Goal: Task Accomplishment & Management: Manage account settings

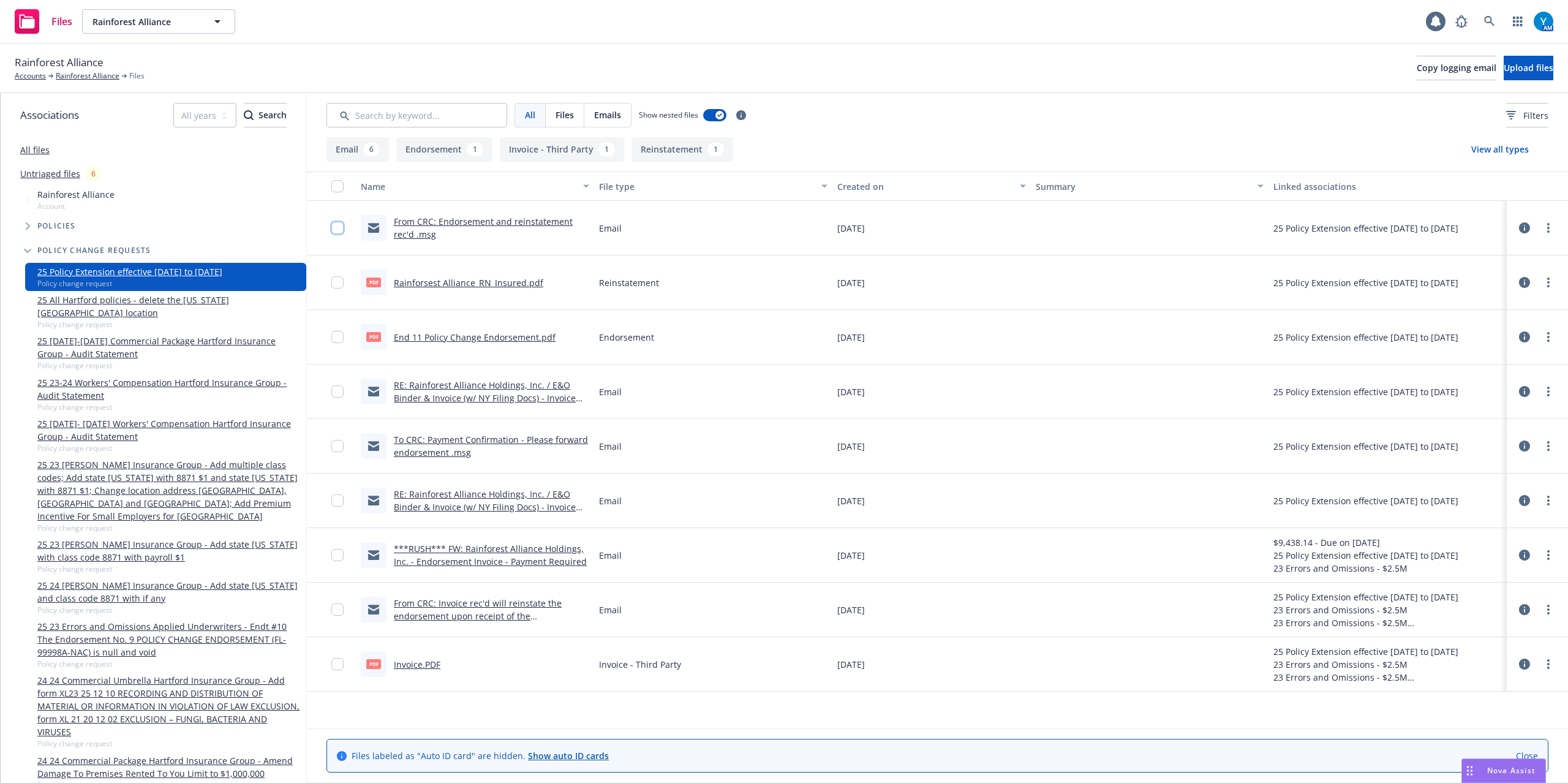
click at [333, 224] on input "checkbox" at bounding box center [337, 228] width 12 height 12
click at [333, 273] on div at bounding box center [341, 283] width 20 height 39
click at [334, 287] on input "checkbox" at bounding box center [337, 282] width 12 height 12
click at [334, 338] on input "checkbox" at bounding box center [337, 337] width 12 height 12
click at [339, 394] on input "checkbox" at bounding box center [337, 391] width 12 height 12
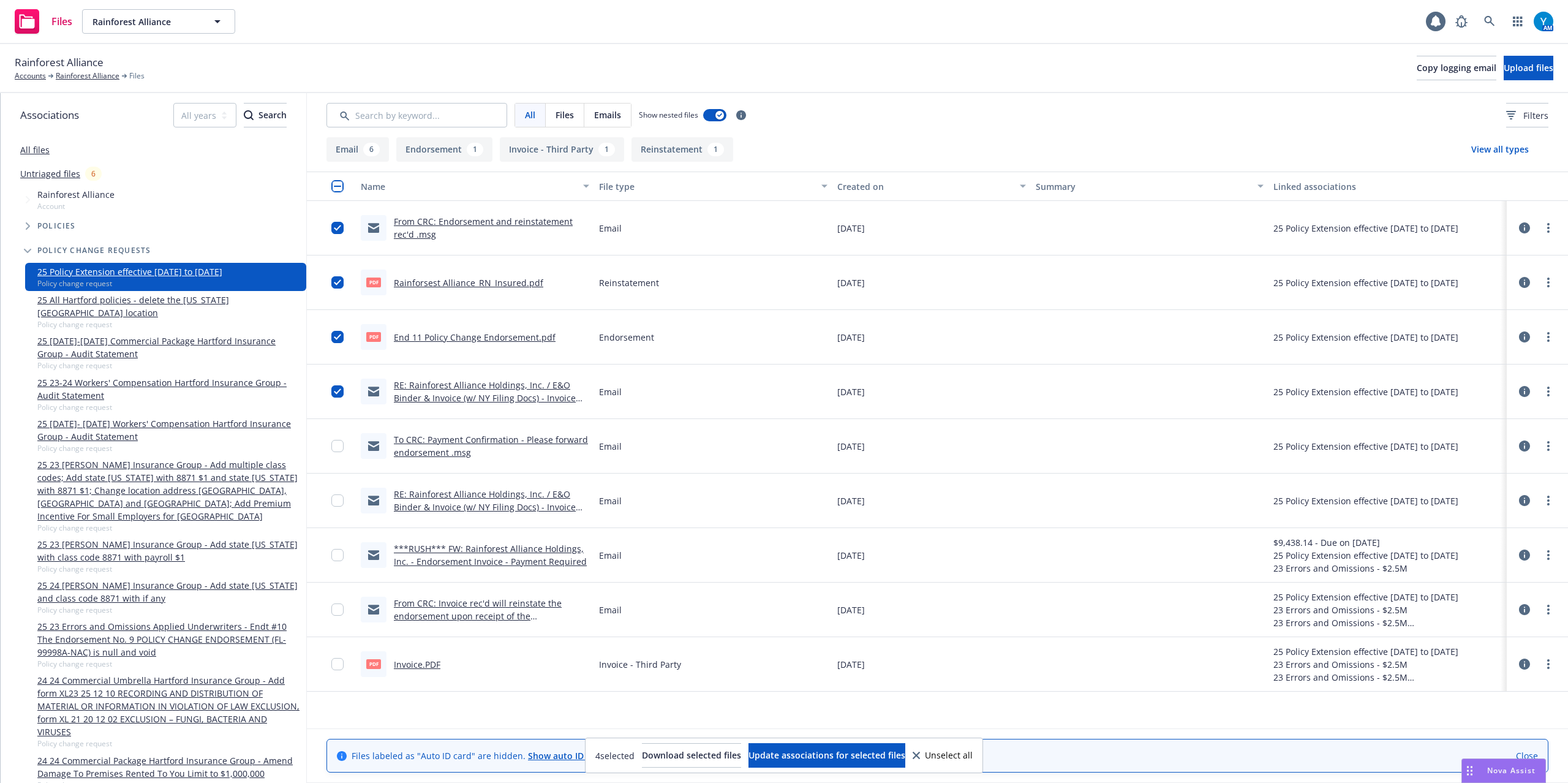
click at [341, 453] on div at bounding box center [341, 446] width 20 height 39
click at [337, 508] on div at bounding box center [341, 501] width 20 height 39
click at [334, 445] on input "checkbox" at bounding box center [337, 446] width 12 height 12
click at [336, 503] on input "checkbox" at bounding box center [337, 500] width 12 height 12
click at [821, 760] on span "Update associations for selected files" at bounding box center [827, 756] width 157 height 12
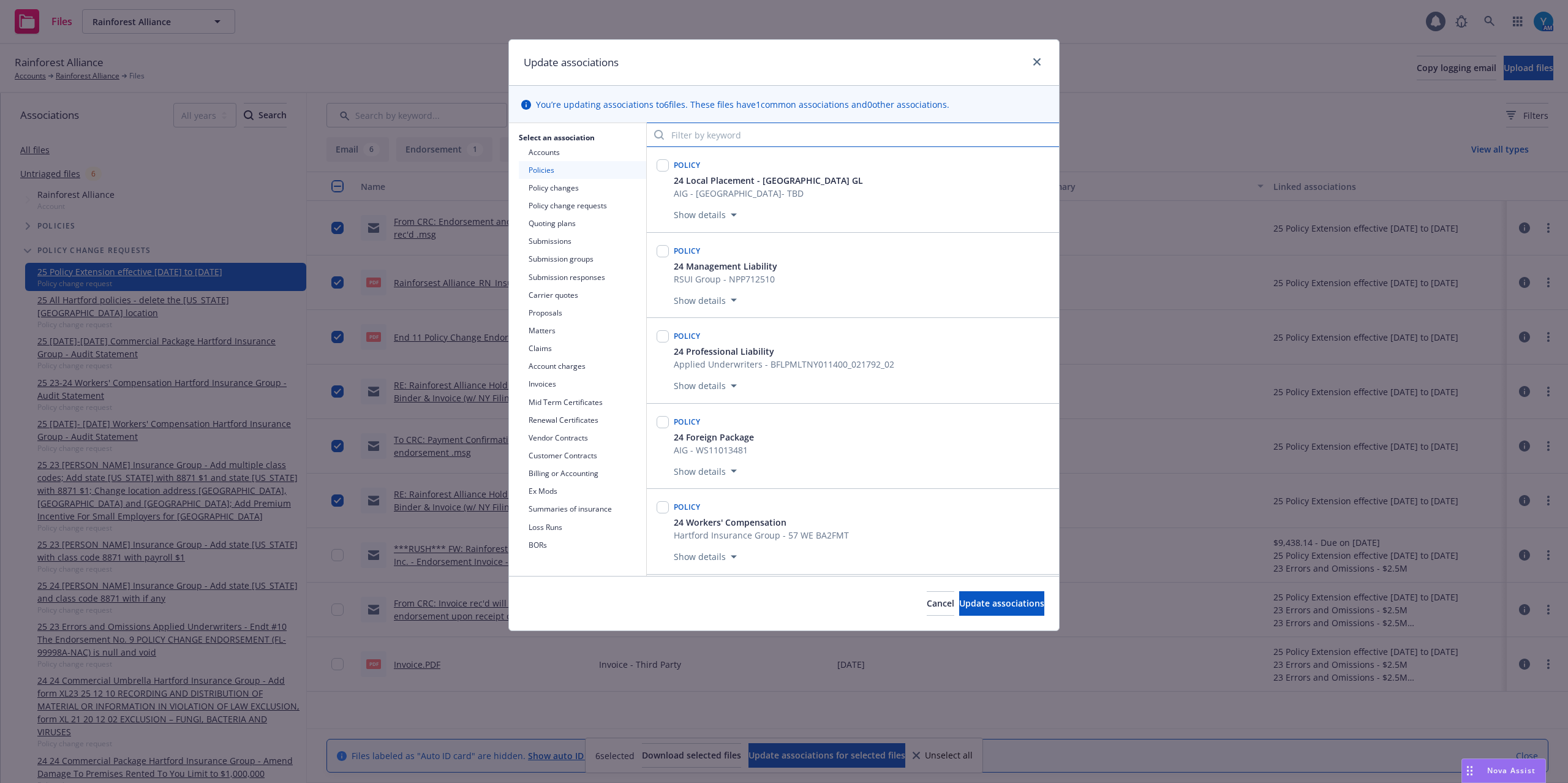
click at [736, 131] on input "Filter by keyword" at bounding box center [853, 135] width 413 height 25
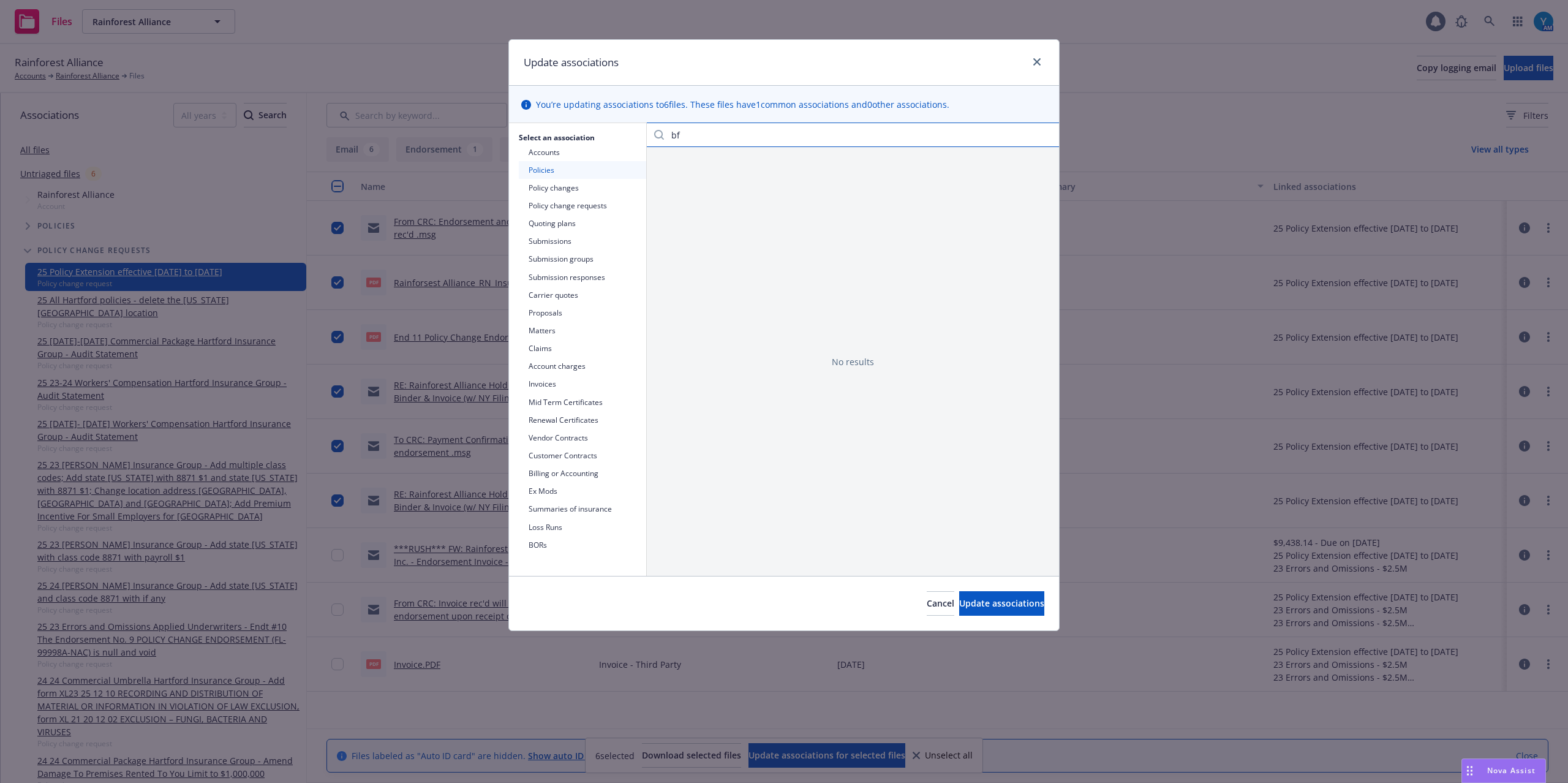
type input "b"
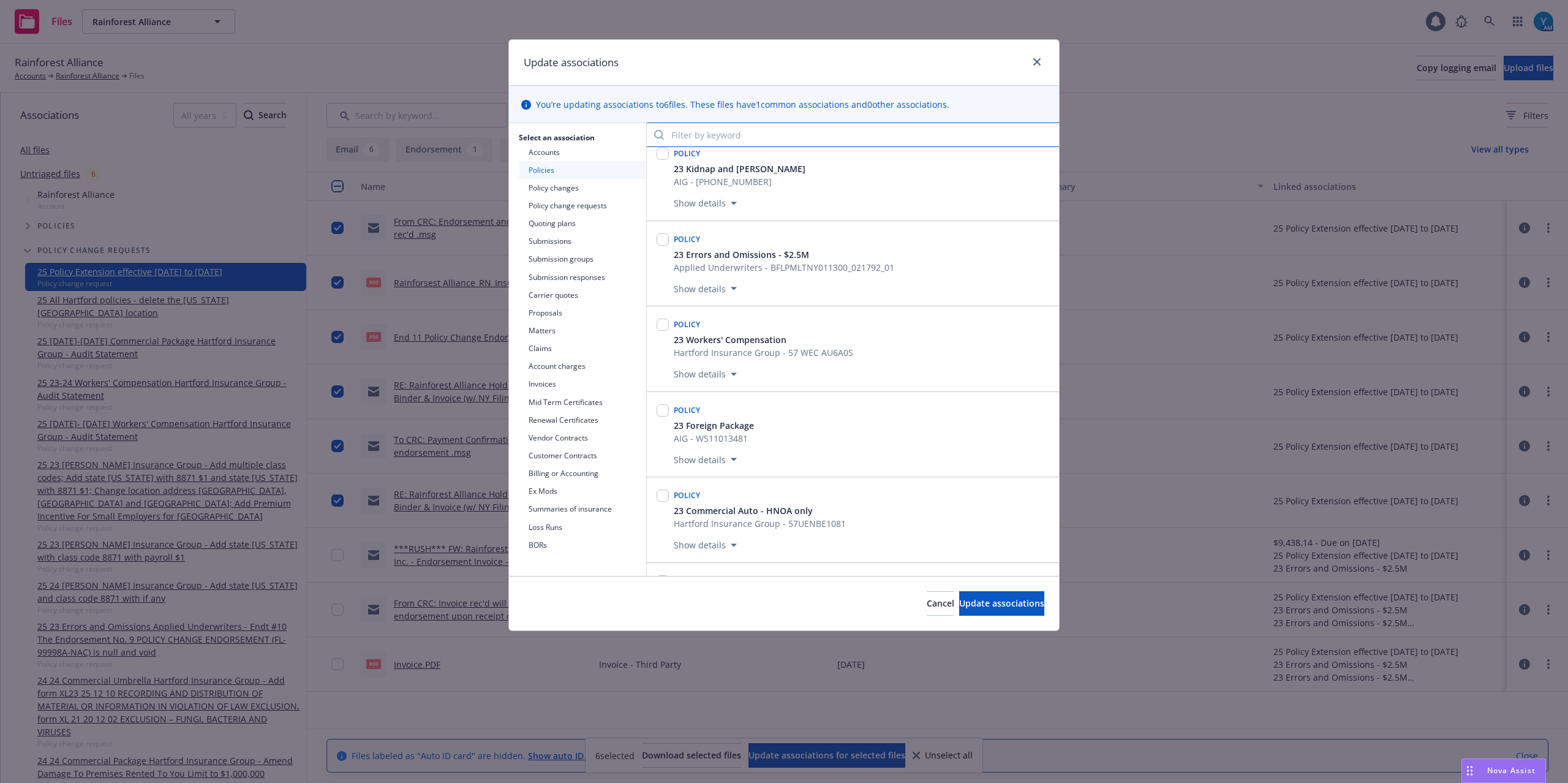
scroll to position [2206, 0]
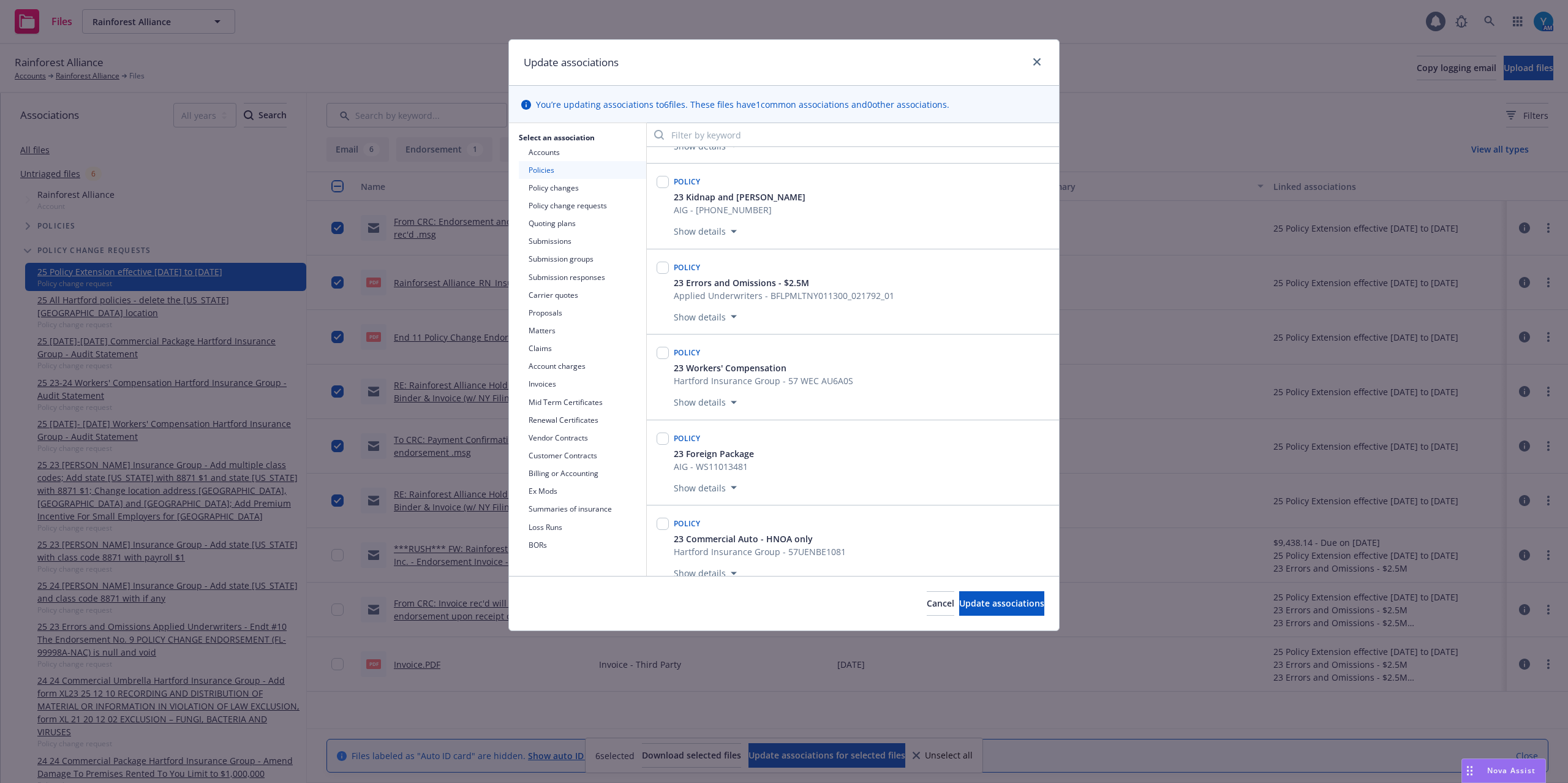
click at [738, 324] on button "Show details" at bounding box center [706, 317] width 73 height 15
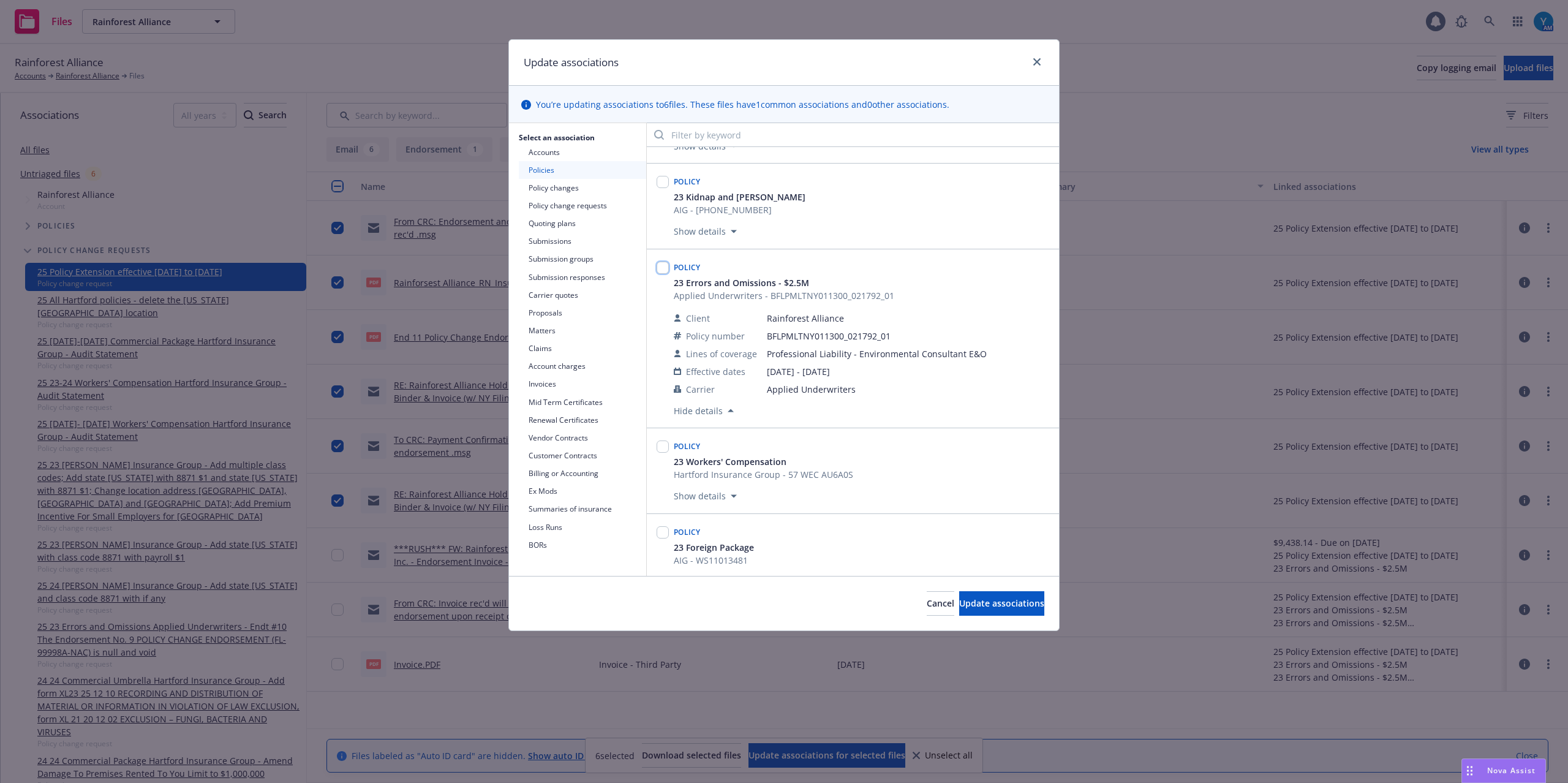
click at [665, 274] on input "checkbox" at bounding box center [663, 268] width 12 height 12
checkbox input "true"
click at [579, 206] on button "Policy change requests" at bounding box center [582, 205] width 127 height 18
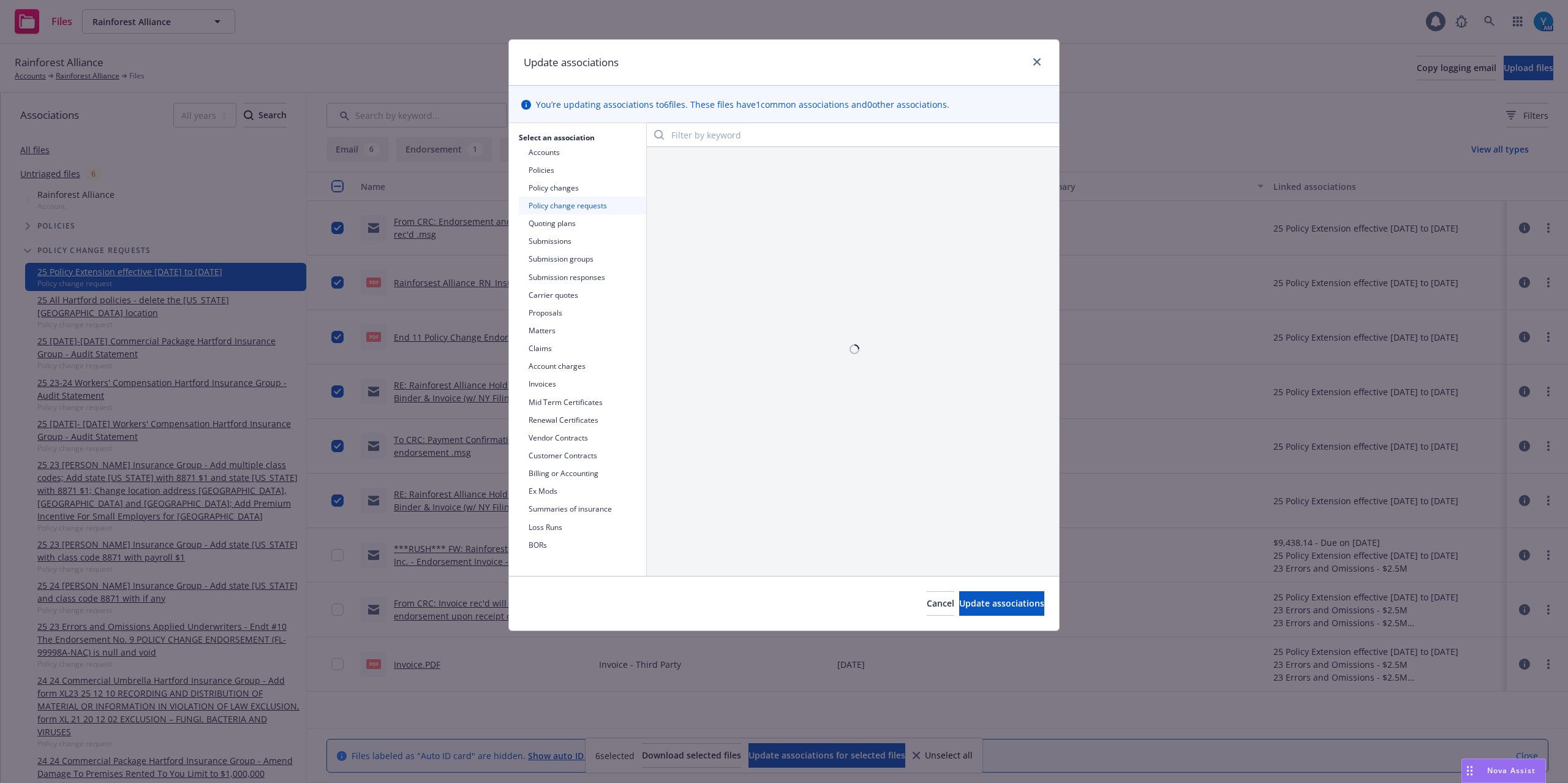
scroll to position [0, 0]
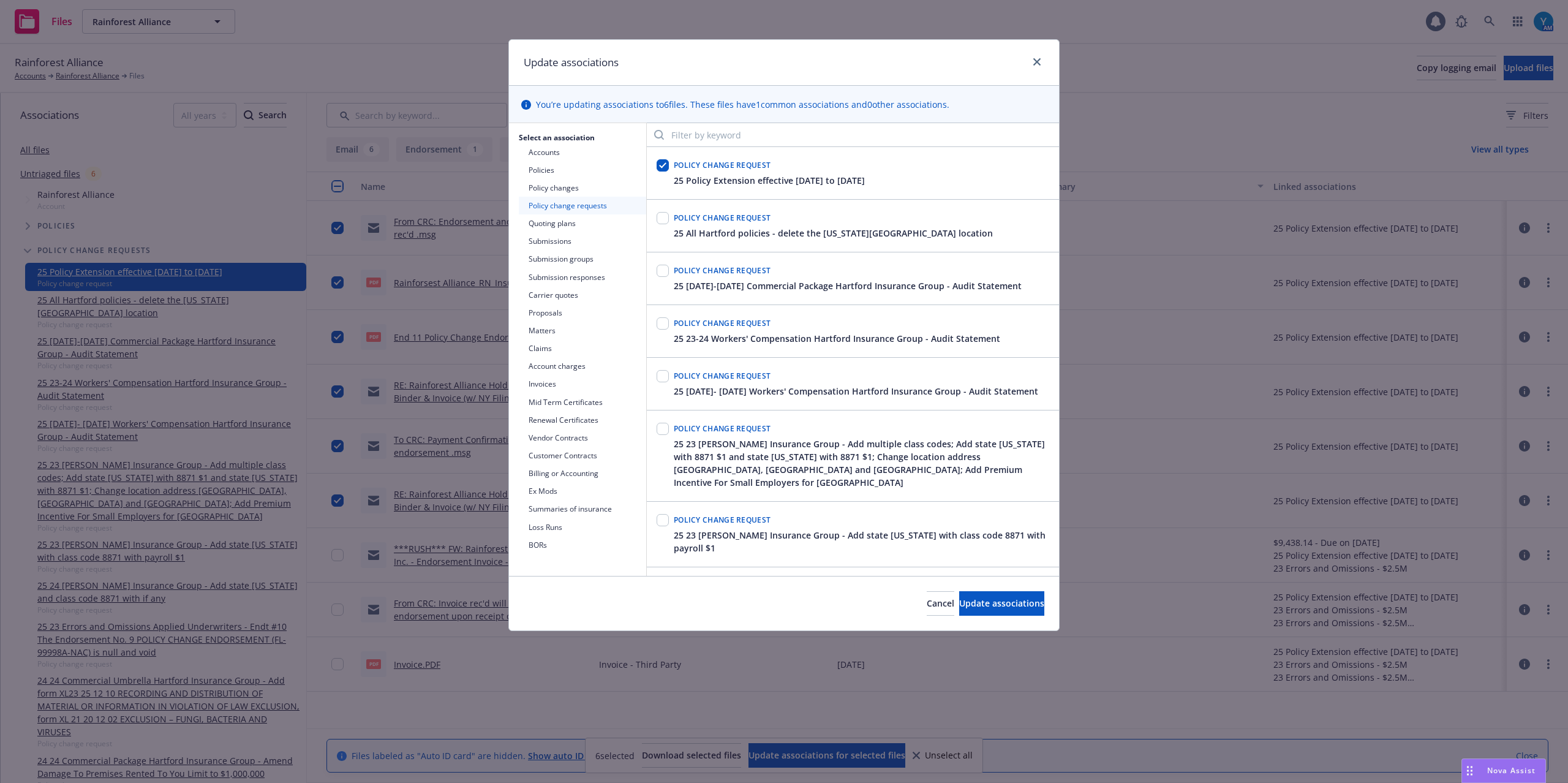
click at [571, 191] on button "Policy changes" at bounding box center [582, 187] width 127 height 18
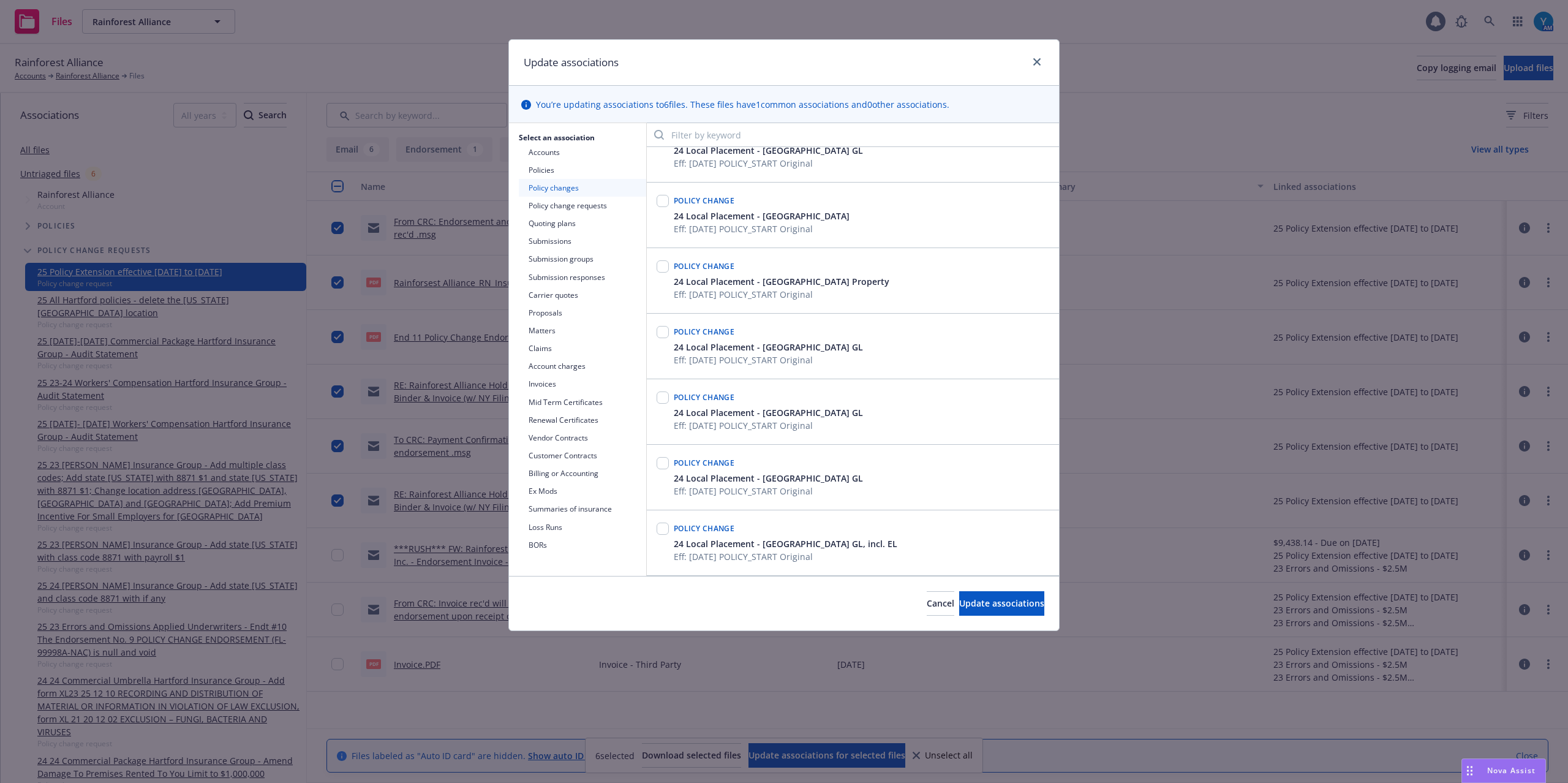
scroll to position [817, 0]
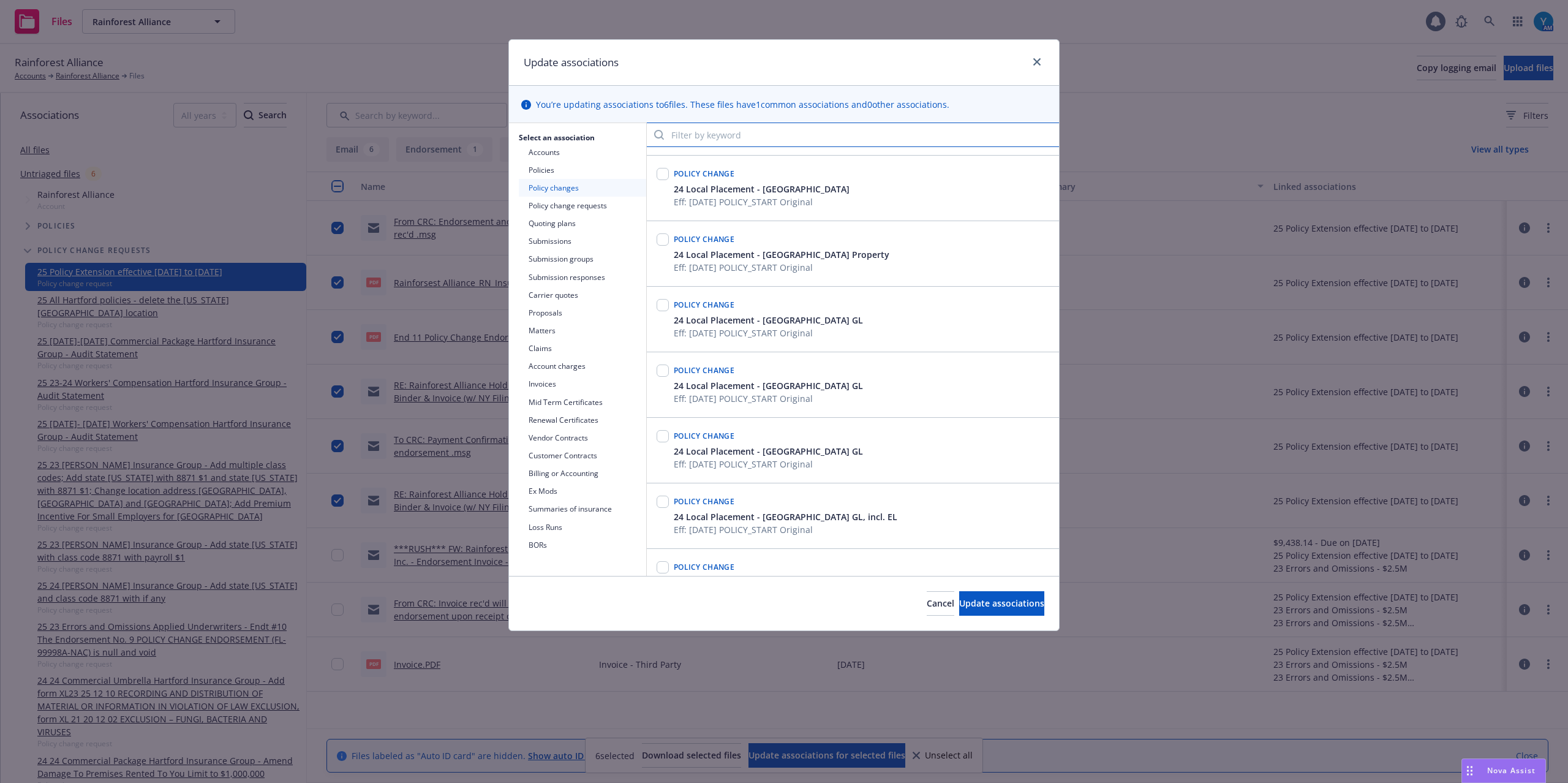
click at [819, 129] on input "Filter by keyword" at bounding box center [853, 135] width 413 height 25
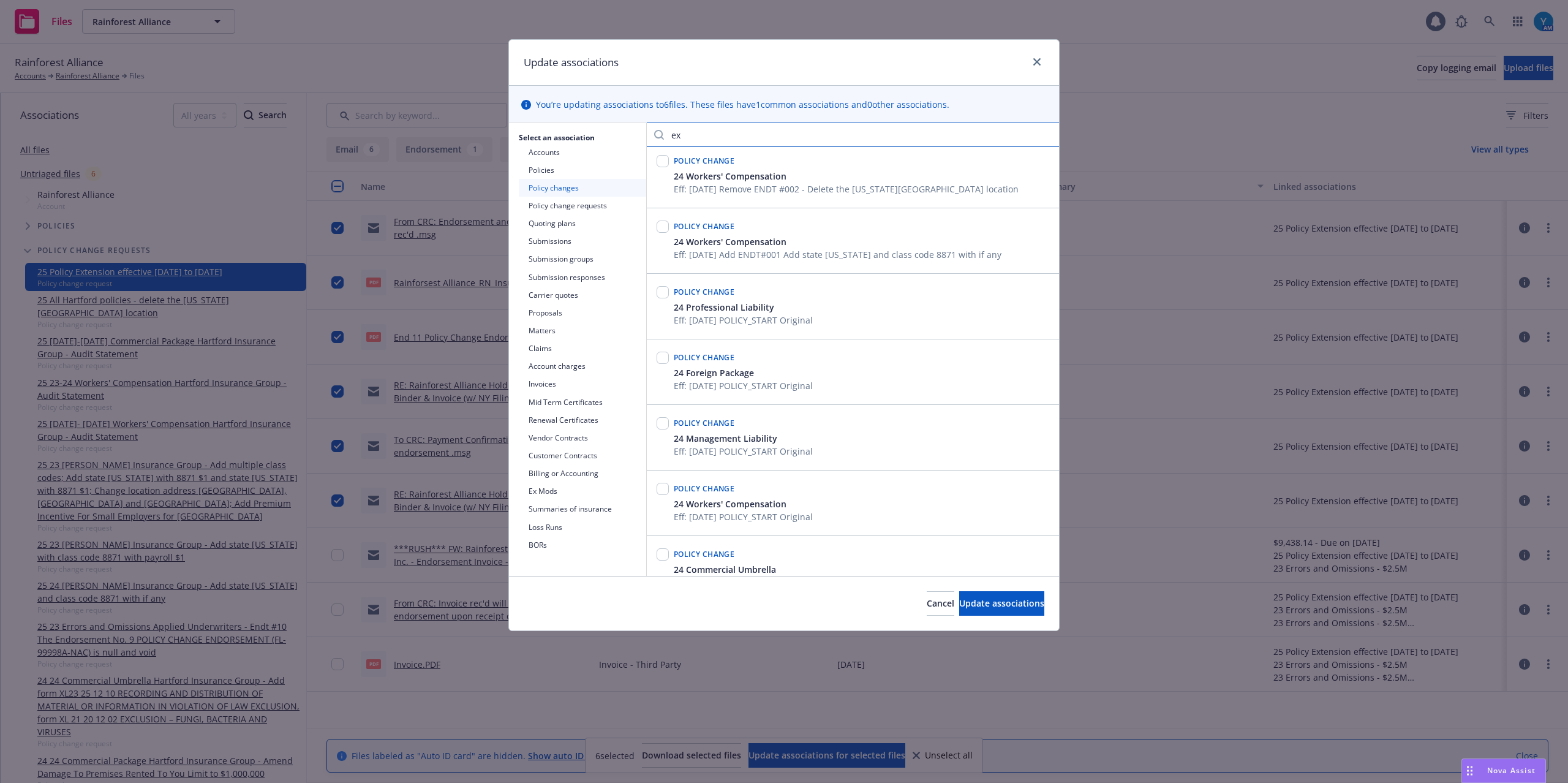
scroll to position [0, 0]
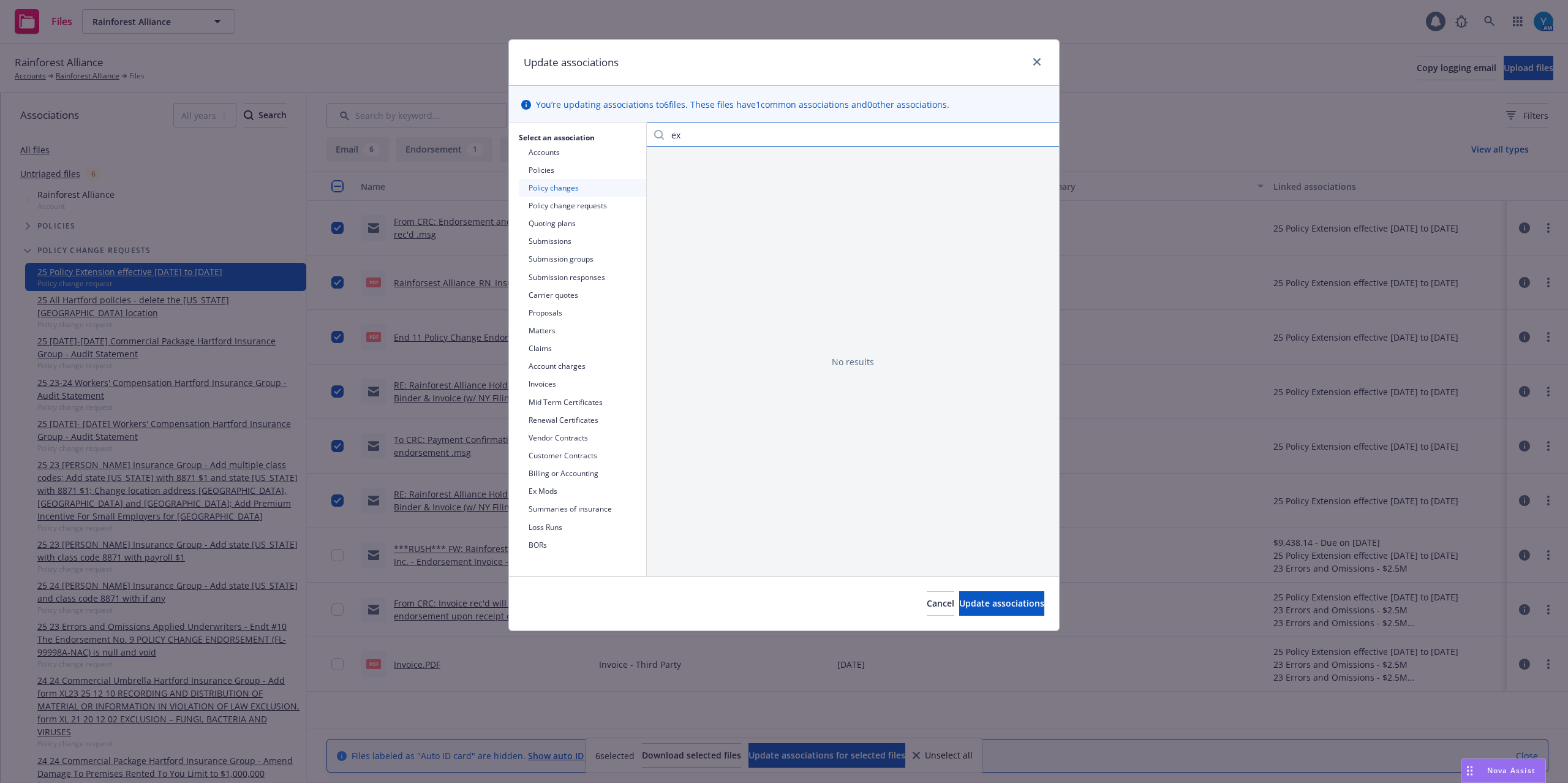
type input "e"
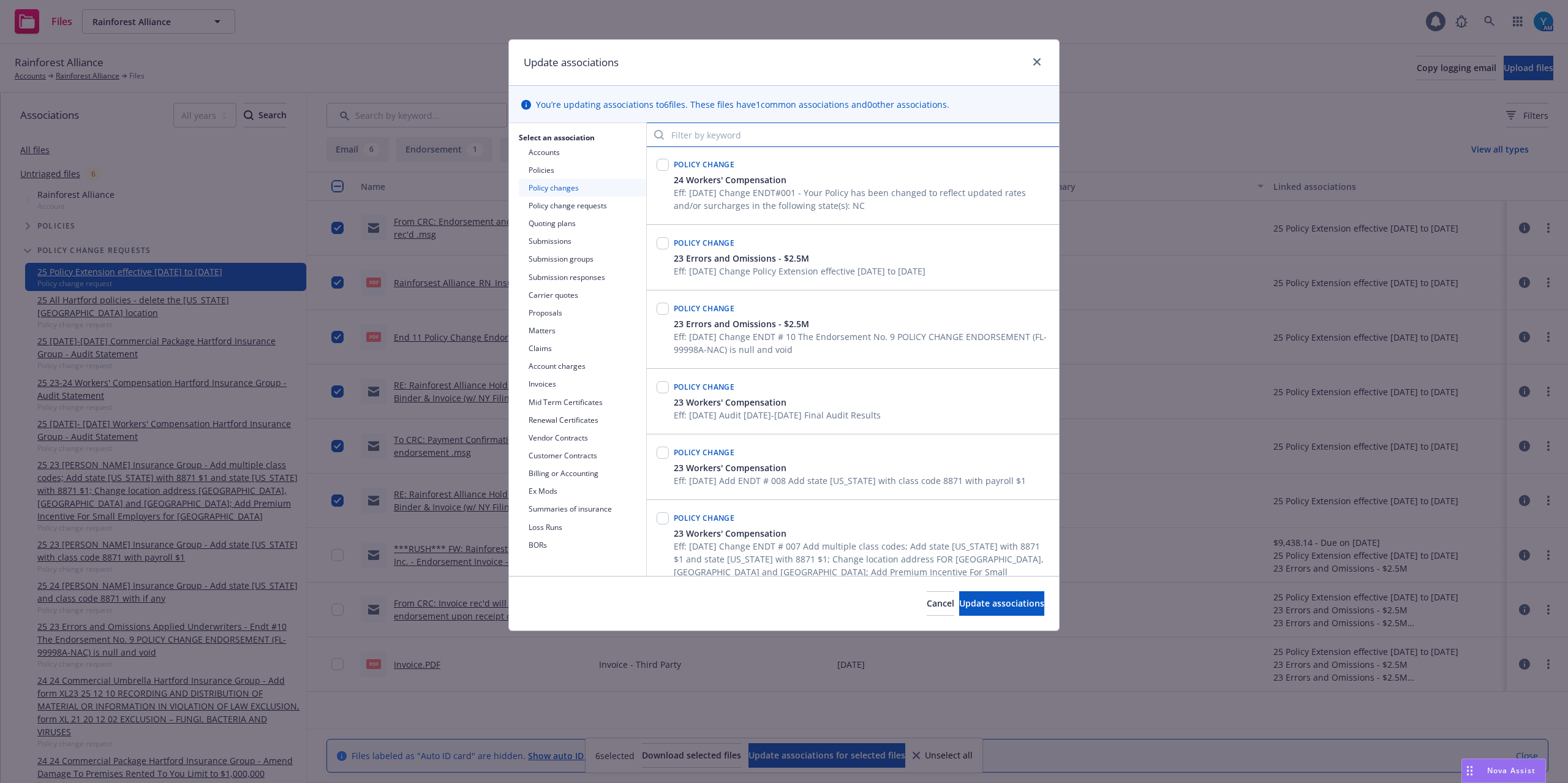
scroll to position [2042, 0]
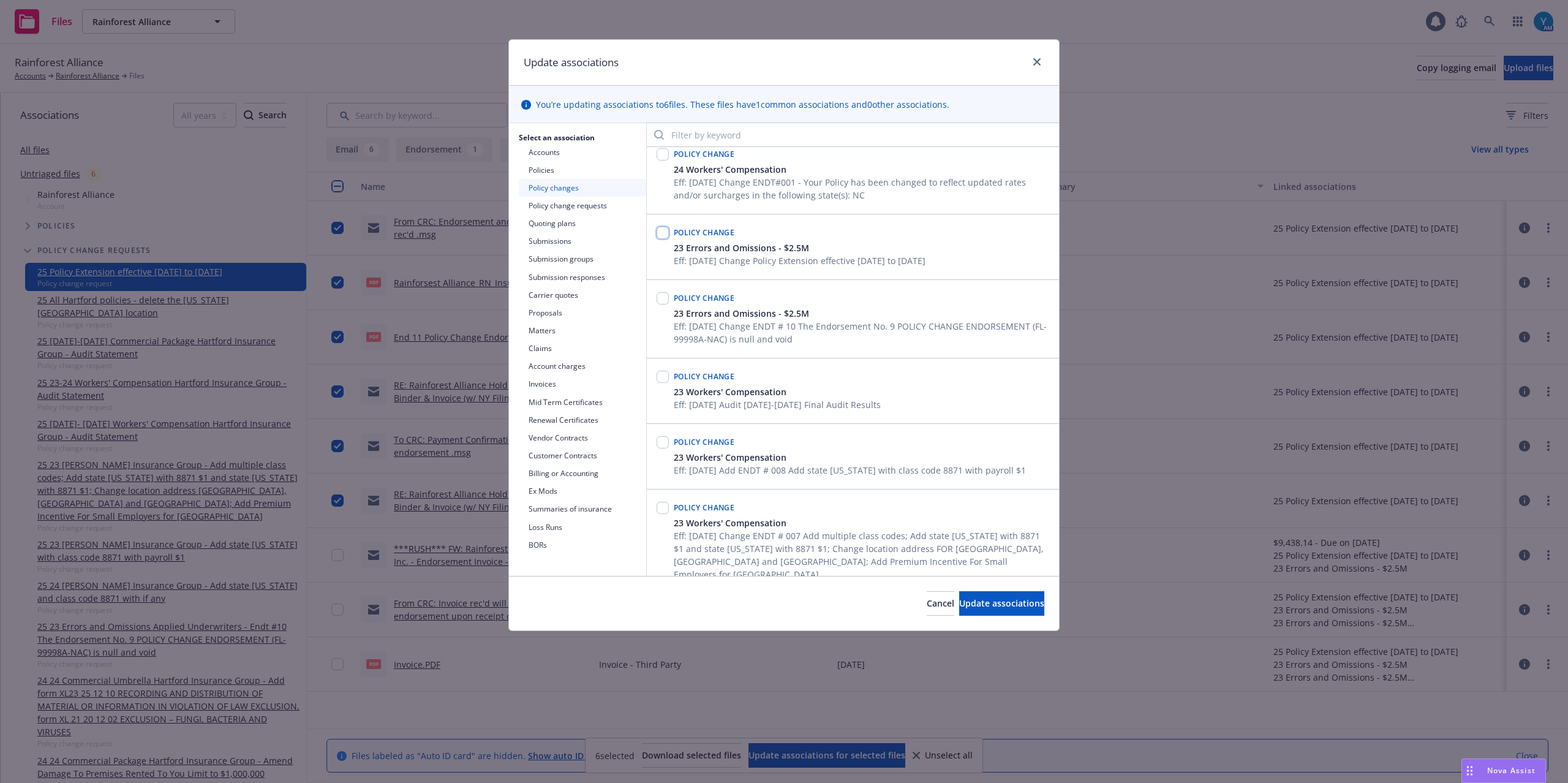
click at [662, 227] on input "checkbox" at bounding box center [663, 232] width 12 height 12
checkbox input "true"
click at [966, 604] on span "Update associations" at bounding box center [1001, 603] width 85 height 12
click at [993, 603] on span "Update associations" at bounding box center [1001, 603] width 85 height 12
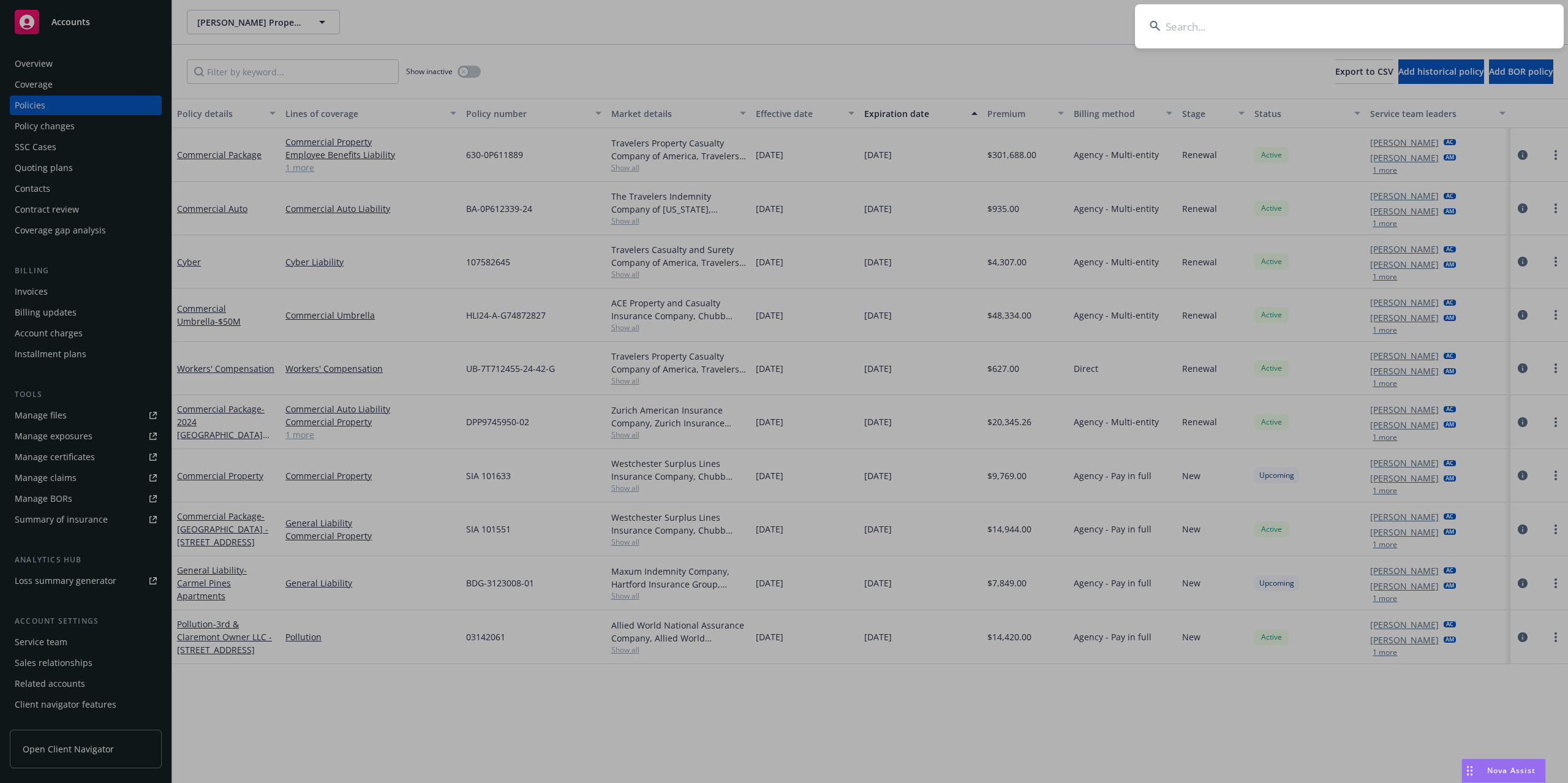
click at [1238, 20] on input at bounding box center [1349, 27] width 429 height 44
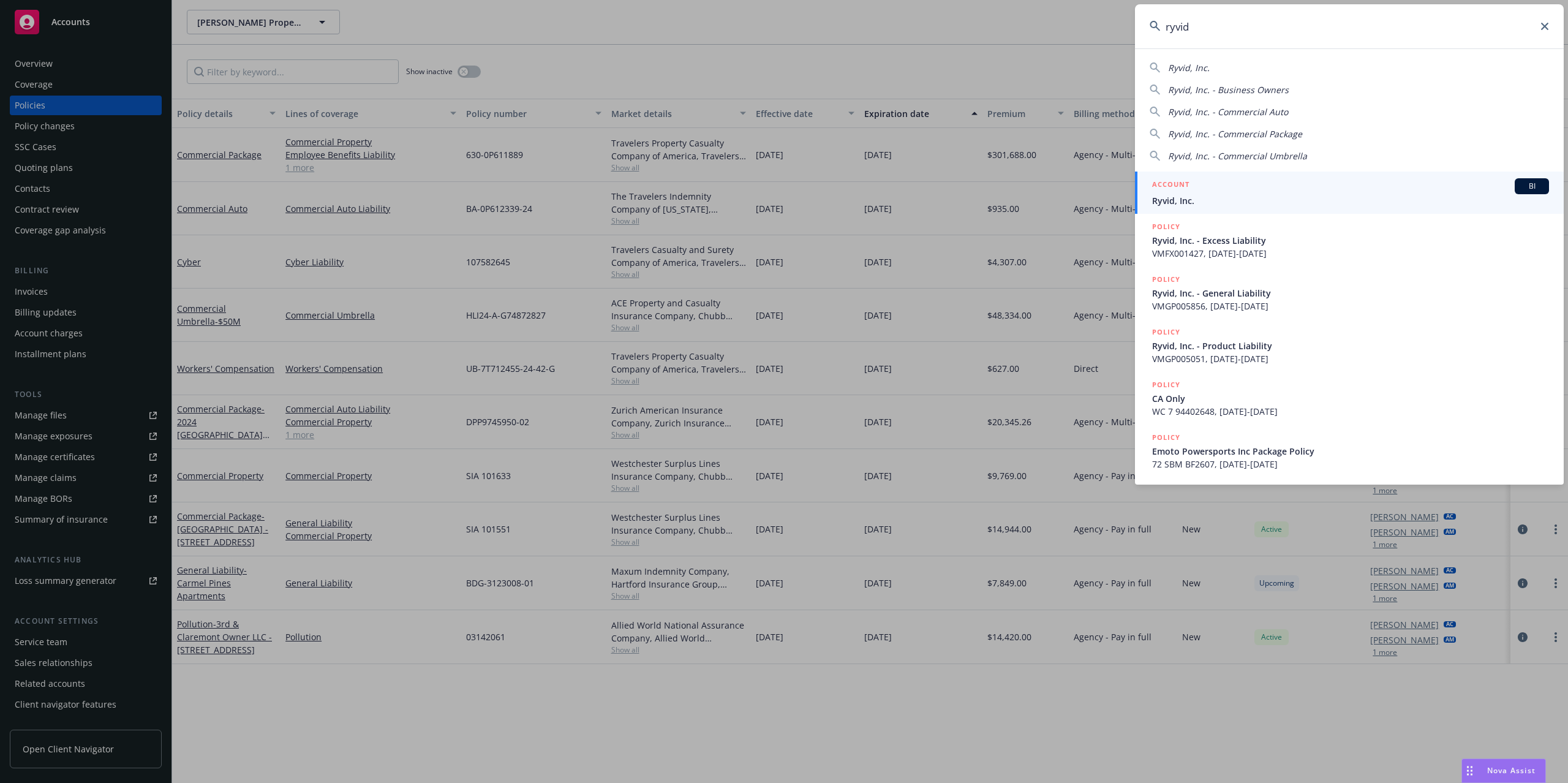
type input "ryvid"
click at [1232, 193] on div "ACCOUNT BI" at bounding box center [1351, 186] width 397 height 16
